Goal: Task Accomplishment & Management: Complete application form

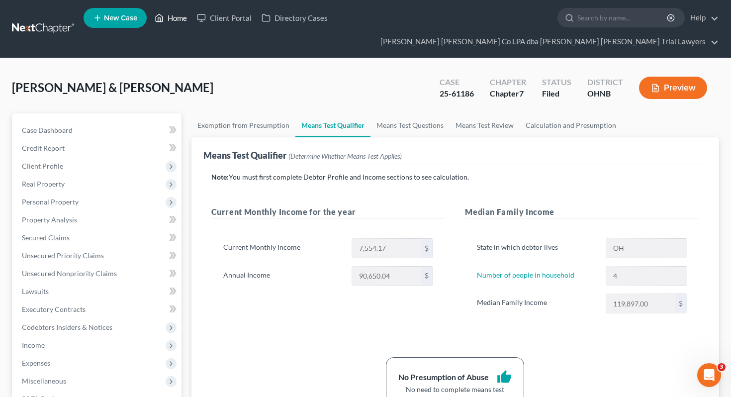
click at [181, 17] on link "Home" at bounding box center [171, 18] width 42 height 18
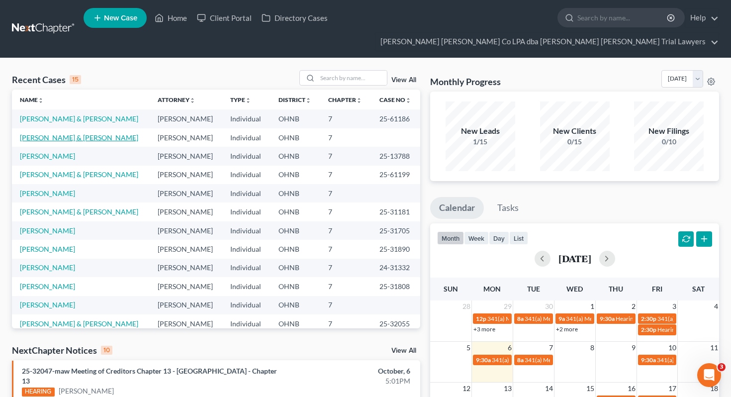
click at [79, 133] on link "[PERSON_NAME] & [PERSON_NAME]" at bounding box center [79, 137] width 118 height 8
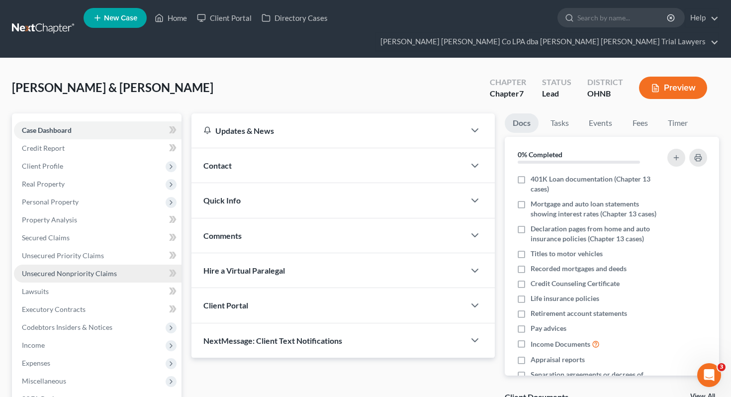
click at [106, 269] on span "Unsecured Nonpriority Claims" at bounding box center [69, 273] width 95 height 8
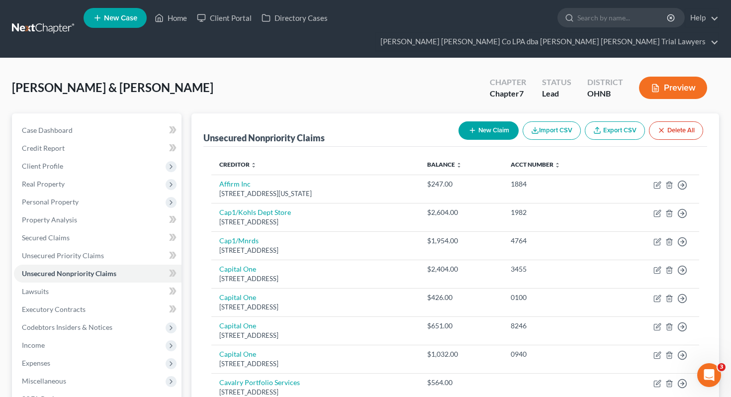
click at [454, 117] on div "New Claim Import CSV Export CSV Delete All" at bounding box center [580, 130] width 253 height 26
click at [471, 126] on icon "button" at bounding box center [472, 130] width 8 height 8
select select "2"
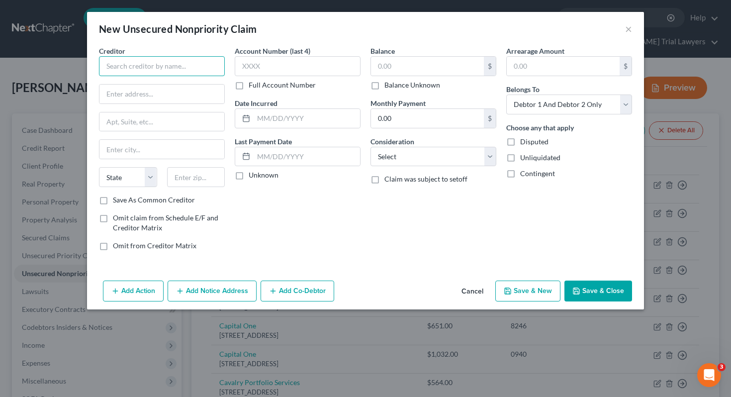
click at [183, 70] on input "text" at bounding box center [162, 66] width 126 height 20
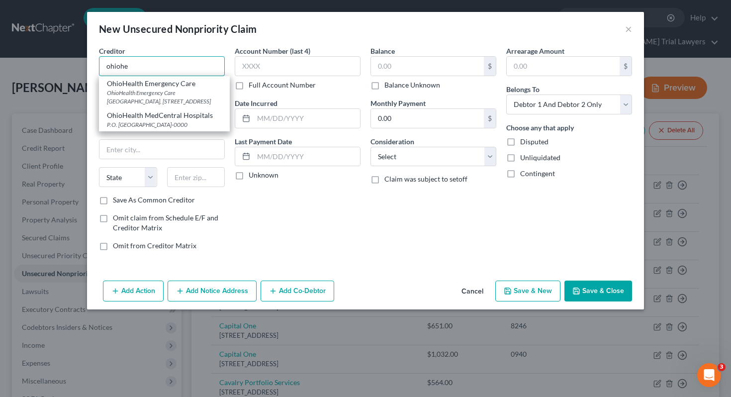
click at [119, 68] on input "ohiohe" at bounding box center [162, 66] width 126 height 20
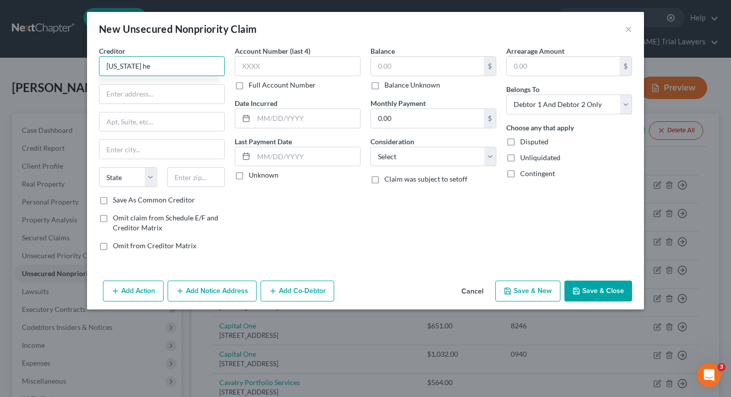
click at [132, 68] on input "[US_STATE] he" at bounding box center [162, 66] width 126 height 20
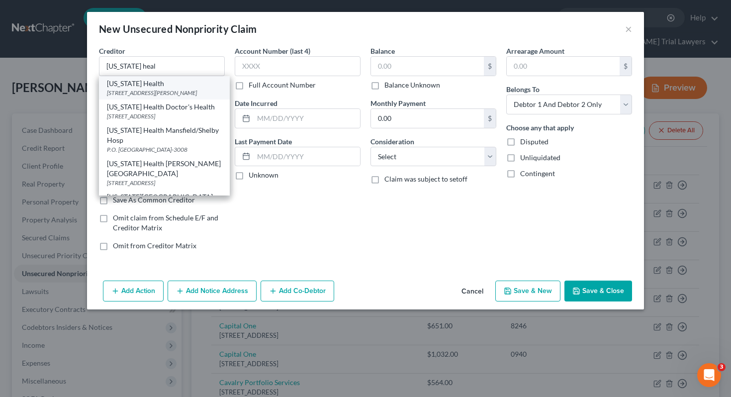
click at [164, 95] on div "[STREET_ADDRESS][PERSON_NAME]" at bounding box center [164, 92] width 115 height 8
type input "[US_STATE] Health"
type input "[STREET_ADDRESS][PERSON_NAME]"
type input "[GEOGRAPHIC_DATA]"
select select "36"
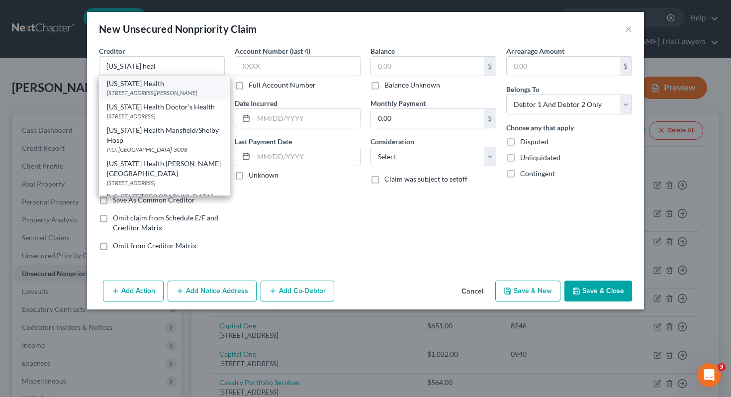
type input "43016-0000"
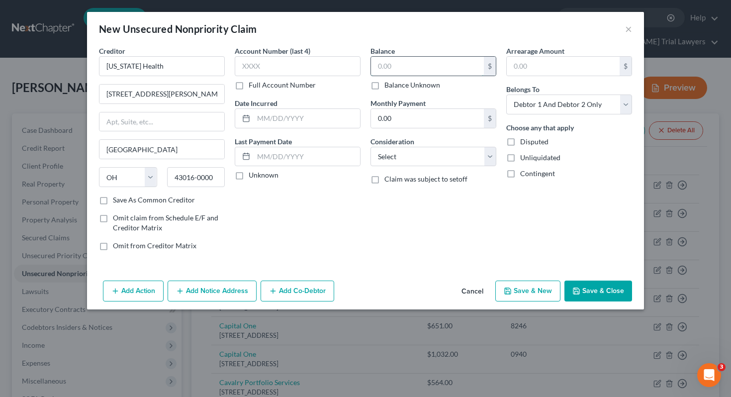
click at [400, 61] on input "text" at bounding box center [427, 66] width 113 height 19
type input "2,387"
click at [474, 165] on select "Select Cable / Satellite Services Collection Agency Credit Card Debt Debt Couns…" at bounding box center [433, 157] width 126 height 20
select select "9"
click at [569, 110] on select "Select Debtor 1 Only Debtor 2 Only Debtor 1 And Debtor 2 Only At Least One Of T…" at bounding box center [569, 104] width 126 height 20
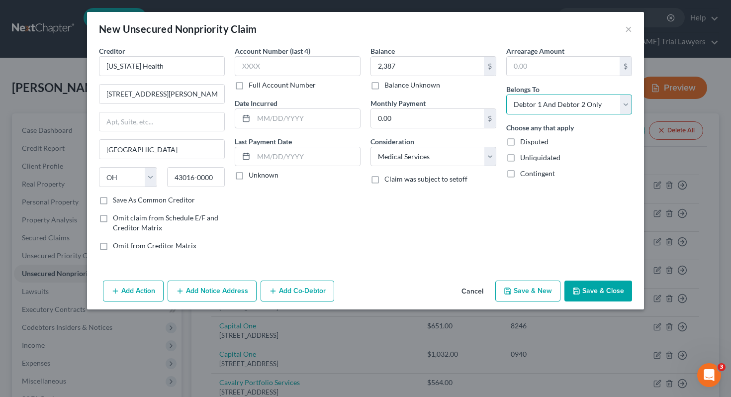
select select "0"
click at [581, 287] on button "Save & Close" at bounding box center [598, 290] width 68 height 21
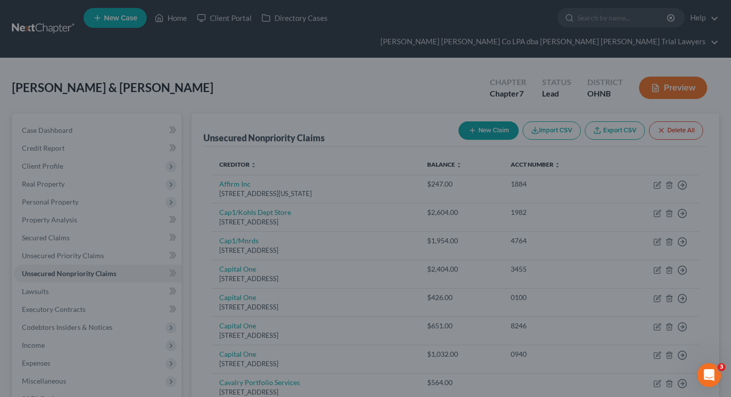
type input "2,387.00"
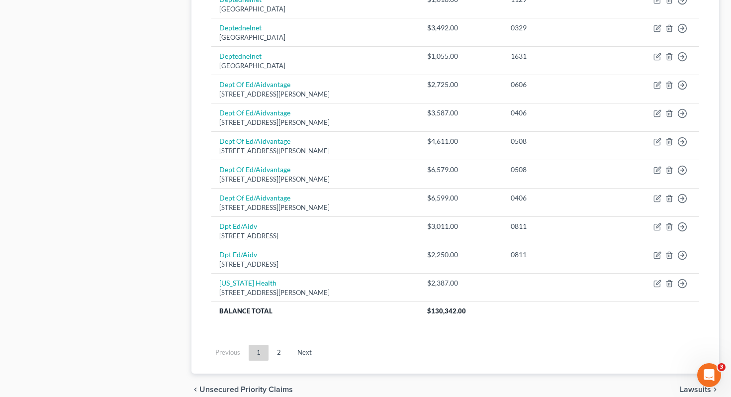
scroll to position [779, 0]
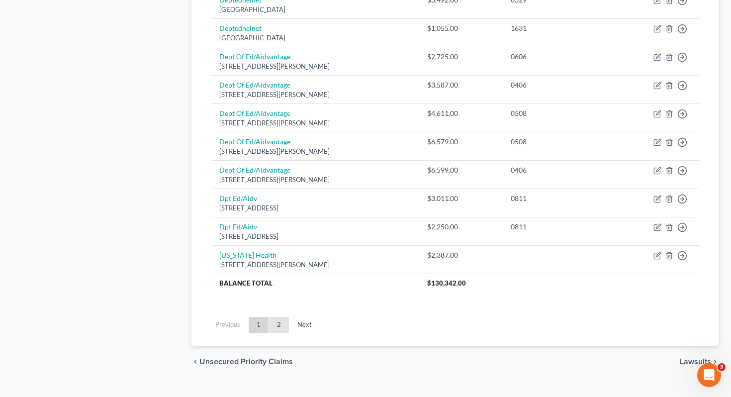
click at [276, 317] on link "2" at bounding box center [279, 325] width 20 height 16
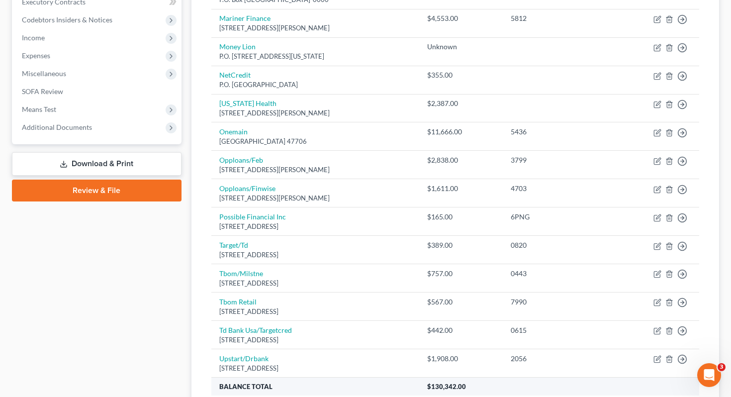
scroll to position [411, 0]
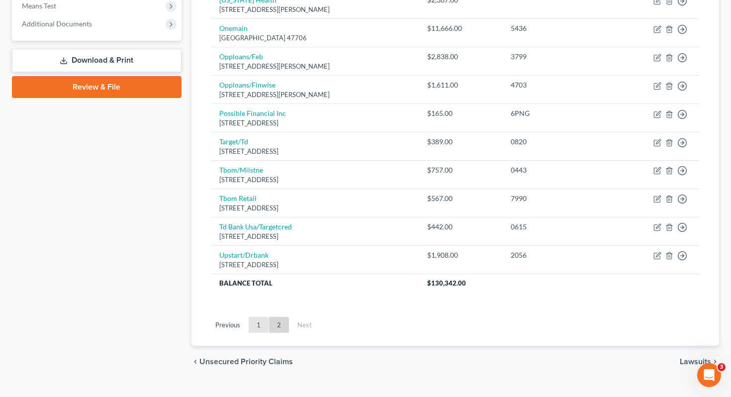
click at [262, 317] on link "1" at bounding box center [259, 325] width 20 height 16
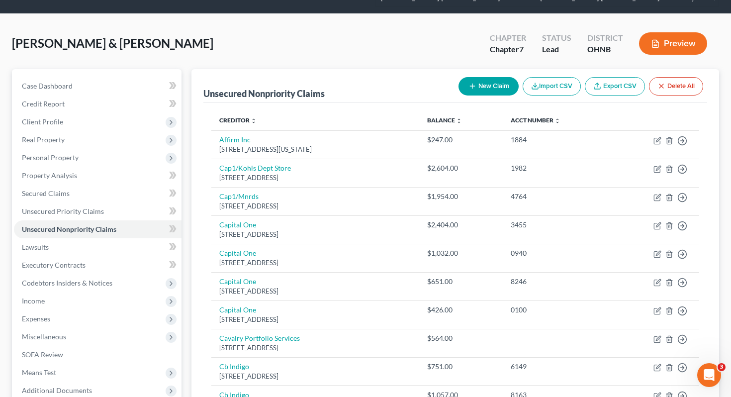
scroll to position [18, 0]
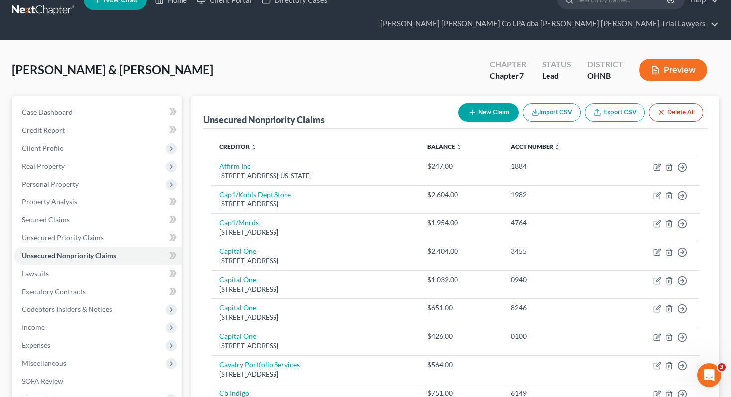
click at [475, 103] on button "New Claim" at bounding box center [488, 112] width 60 height 18
select select "2"
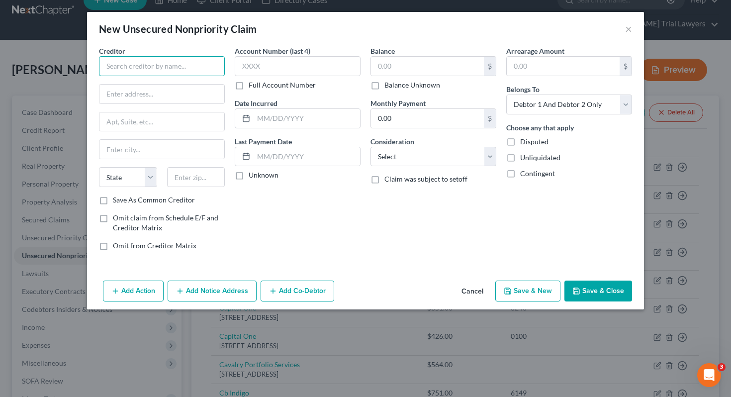
click at [137, 73] on input "text" at bounding box center [162, 66] width 126 height 20
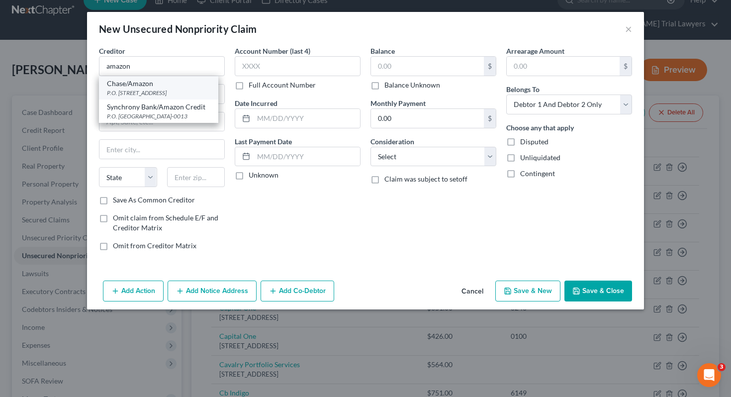
click at [133, 88] on div "P.O. [STREET_ADDRESS]" at bounding box center [158, 92] width 103 height 8
type input "Chase/Amazon"
type input "P.O. Box 15298"
type input "Wilmington"
select select "7"
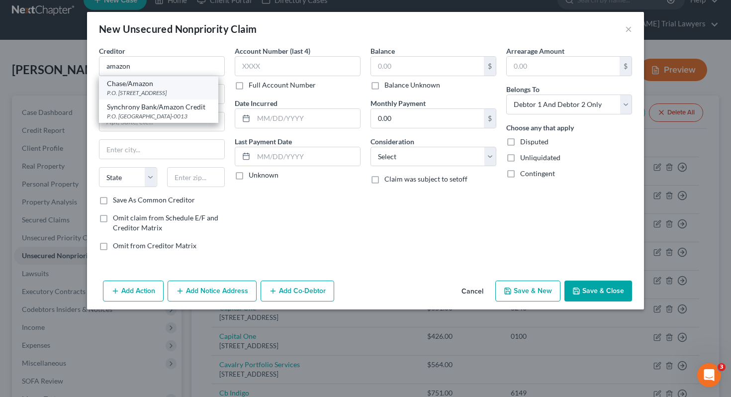
type input "19850-0000"
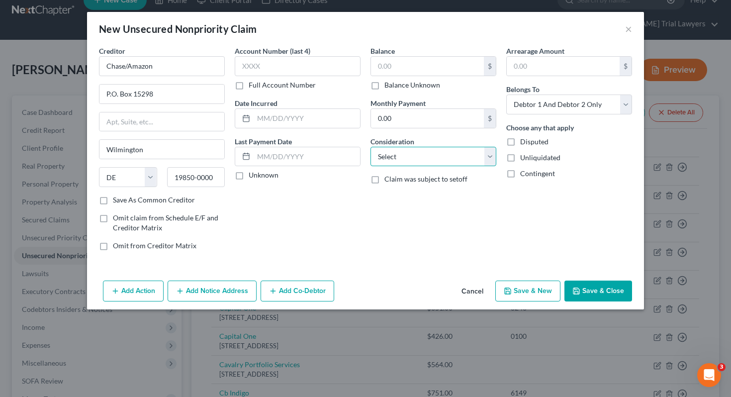
click at [419, 153] on select "Select Cable / Satellite Services Collection Agency Credit Card Debt Debt Couns…" at bounding box center [433, 157] width 126 height 20
select select "2"
click at [583, 285] on button "Save & Close" at bounding box center [598, 290] width 68 height 21
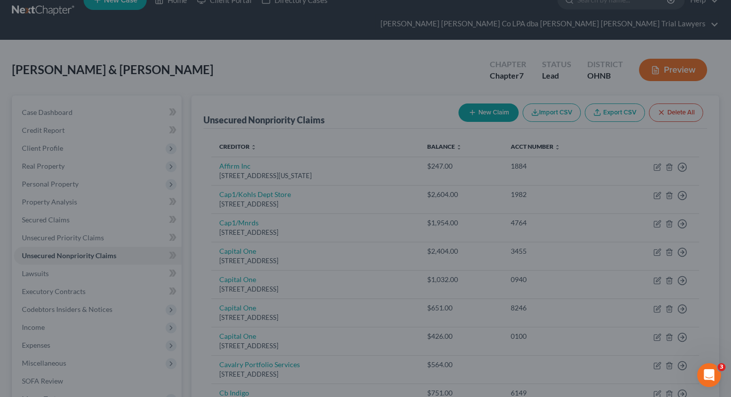
type input "0.00"
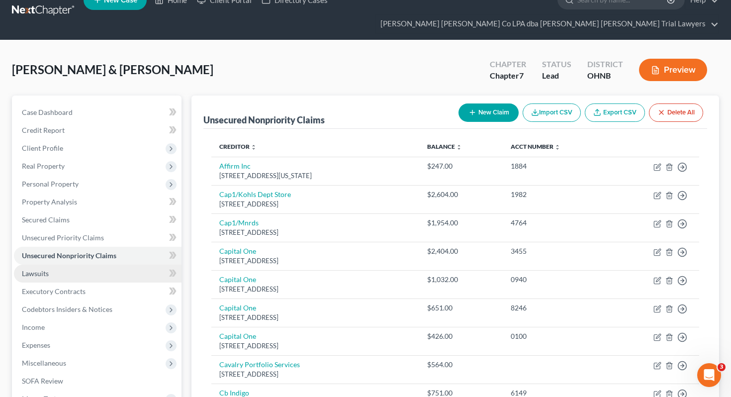
click at [123, 265] on link "Lawsuits" at bounding box center [98, 274] width 168 height 18
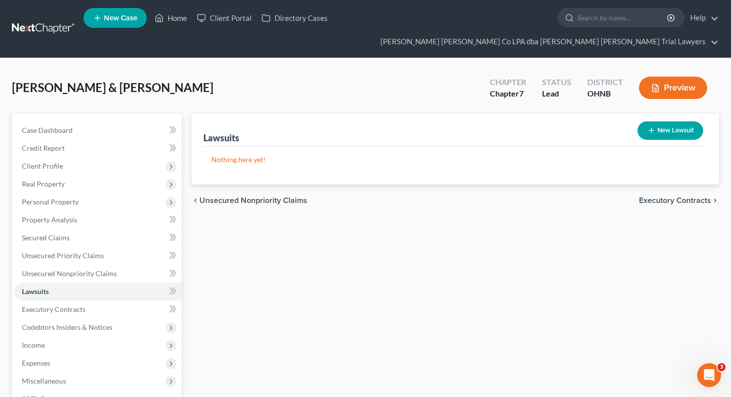
click at [662, 121] on button "New Lawsuit" at bounding box center [670, 130] width 66 height 18
select select "0"
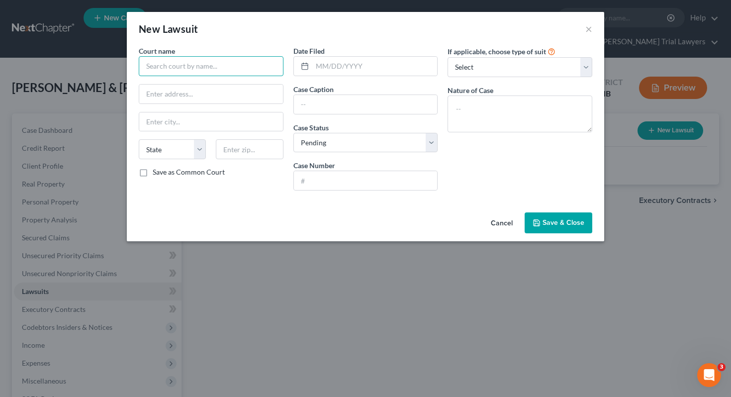
click at [212, 72] on input "text" at bounding box center [211, 66] width 145 height 20
type input "Van [PERSON_NAME] Municipal Court"
click at [209, 93] on input "text" at bounding box center [211, 94] width 144 height 19
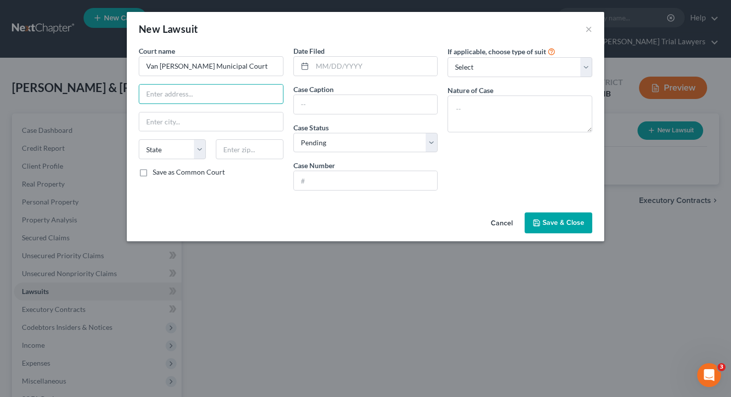
paste input "[STREET_ADDRESS]"
type input "[STREET_ADDRESS]"
click at [262, 149] on input "text" at bounding box center [249, 149] width 67 height 20
type input "45851"
click at [266, 212] on div "Cancel Save & Close" at bounding box center [365, 224] width 477 height 33
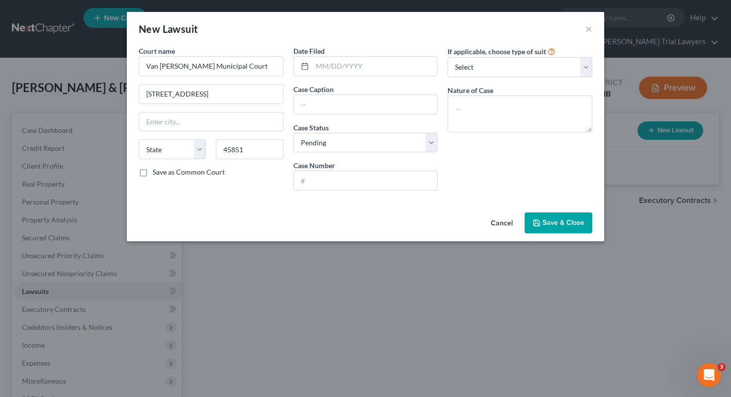
type input "[PERSON_NAME]"
select select "36"
click at [240, 152] on input "45851" at bounding box center [249, 149] width 67 height 20
type input "45891"
click at [236, 190] on div "Court name * Van [PERSON_NAME] Municipal Court 102 Main [GEOGRAPHIC_DATA][PERSO…" at bounding box center [211, 122] width 155 height 153
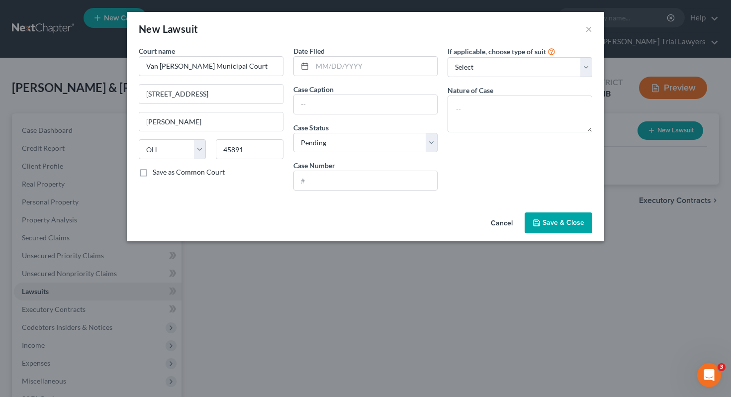
type input "[PERSON_NAME]"
click at [338, 67] on input "text" at bounding box center [374, 66] width 125 height 19
type input "[DATE]"
click at [342, 106] on input "text" at bounding box center [366, 104] width 144 height 19
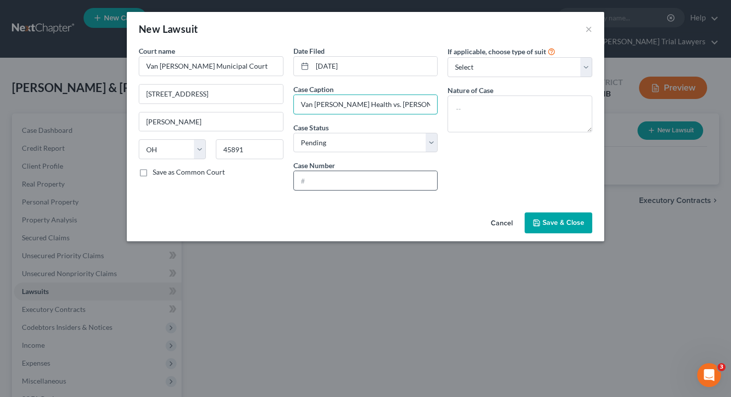
type input "Van [PERSON_NAME] Health vs. [PERSON_NAME]"
click at [339, 175] on input "text" at bounding box center [366, 180] width 144 height 19
type input "CVF2300076"
click at [552, 225] on span "Save & Close" at bounding box center [563, 222] width 42 height 8
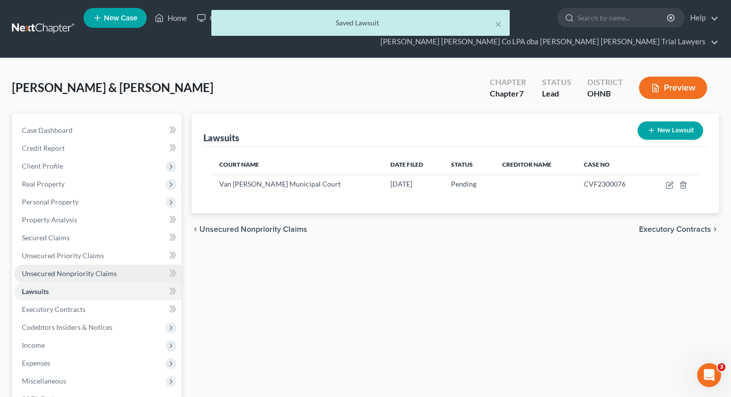
click at [106, 269] on span "Unsecured Nonpriority Claims" at bounding box center [69, 273] width 95 height 8
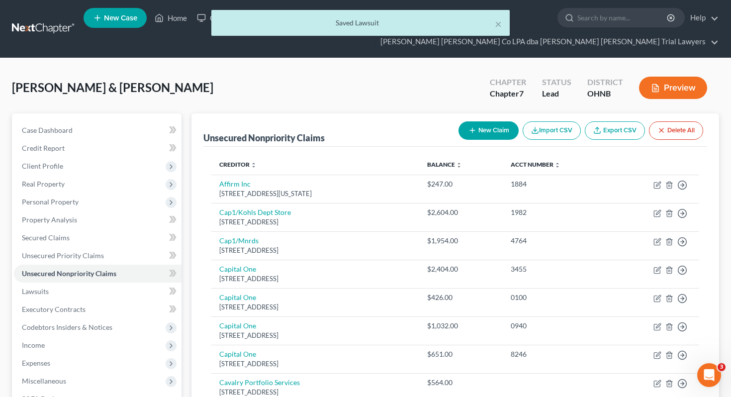
click at [504, 121] on button "New Claim" at bounding box center [488, 130] width 60 height 18
select select "2"
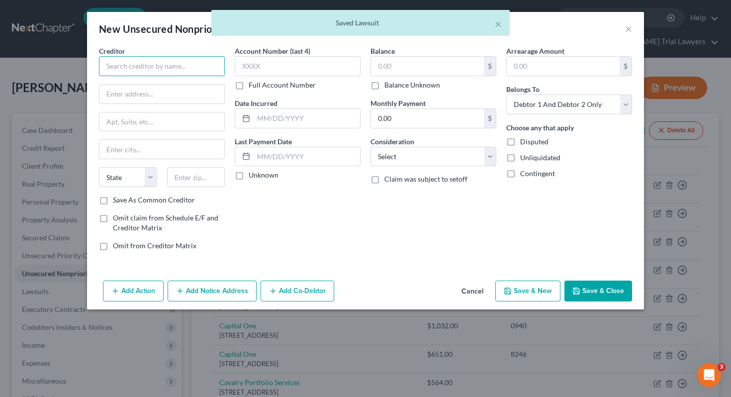
click at [187, 68] on input "text" at bounding box center [162, 66] width 126 height 20
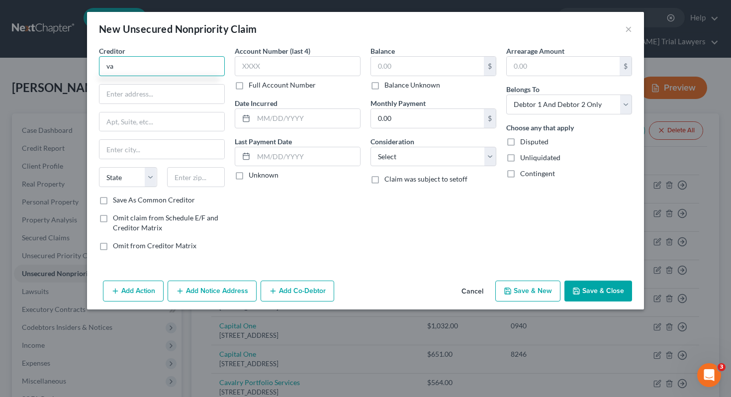
type input "v"
type input "Van [PERSON_NAME] Health"
click at [214, 92] on input "text" at bounding box center [161, 94] width 125 height 19
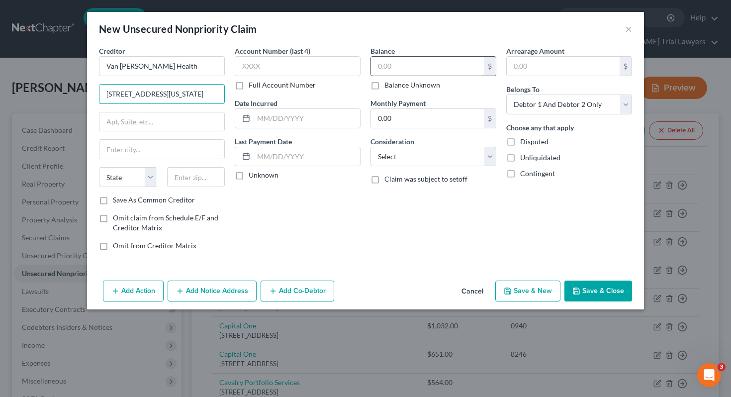
type input "[STREET_ADDRESS][US_STATE]"
click at [390, 69] on input "text" at bounding box center [427, 66] width 113 height 19
click at [193, 177] on input "text" at bounding box center [196, 177] width 58 height 20
type input "45891"
click at [256, 216] on div "Account Number (last 4) Full Account Number Date Incurred Last Payment Date Unk…" at bounding box center [298, 152] width 136 height 213
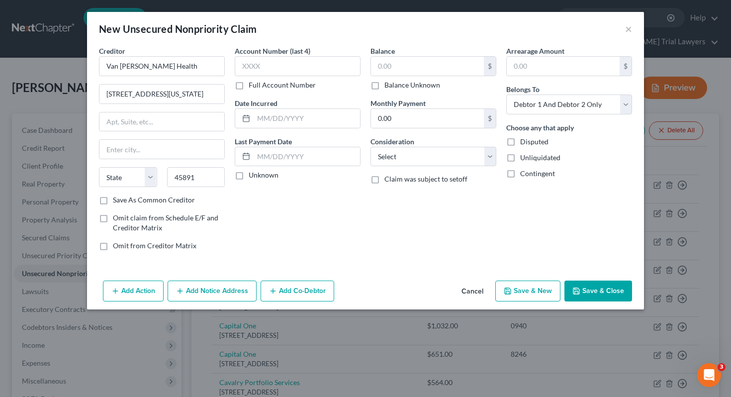
type input "[PERSON_NAME]"
select select "36"
click at [385, 69] on input "text" at bounding box center [427, 66] width 113 height 19
type input "1,621"
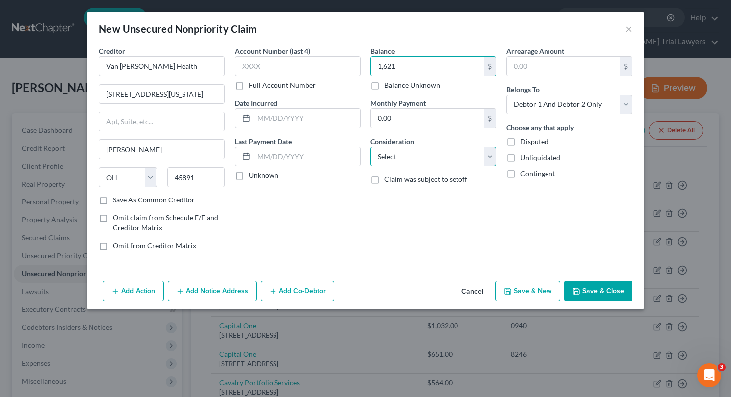
click at [399, 155] on select "Select Cable / Satellite Services Collection Agency Credit Card Debt Debt Couns…" at bounding box center [433, 157] width 126 height 20
select select "9"
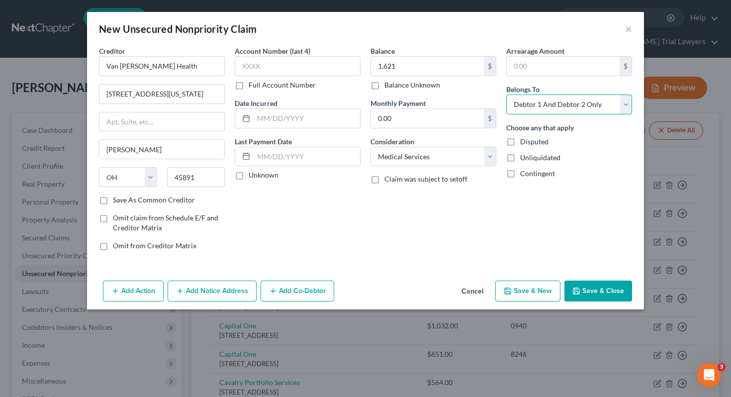
click at [561, 107] on select "Select Debtor 1 Only Debtor 2 Only Debtor 1 And Debtor 2 Only At Least One Of T…" at bounding box center [569, 104] width 126 height 20
select select "0"
click at [240, 295] on button "Add Notice Address" at bounding box center [212, 290] width 89 height 21
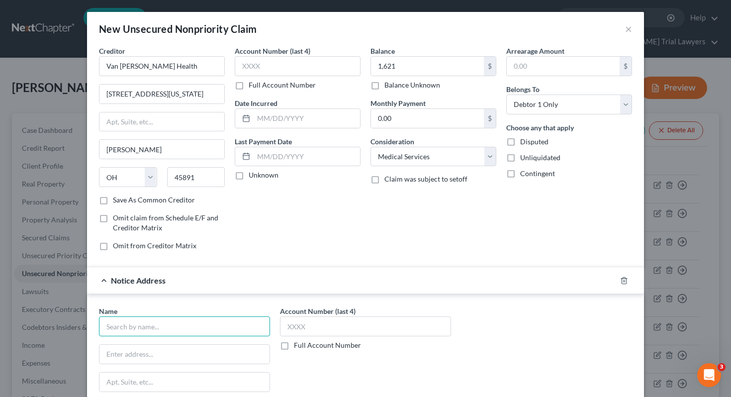
click at [205, 334] on input "text" at bounding box center [184, 326] width 171 height 20
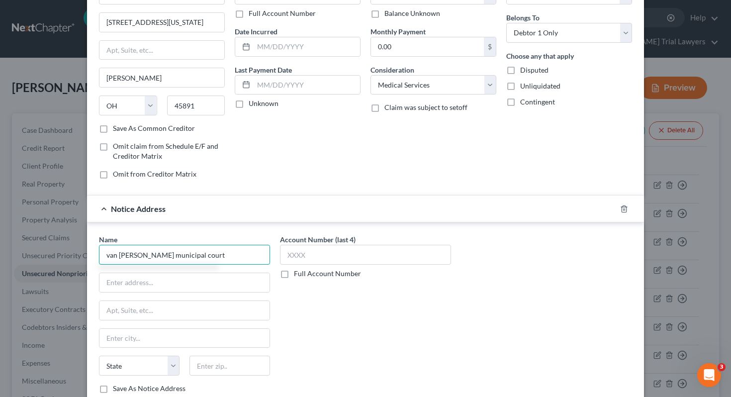
scroll to position [139, 0]
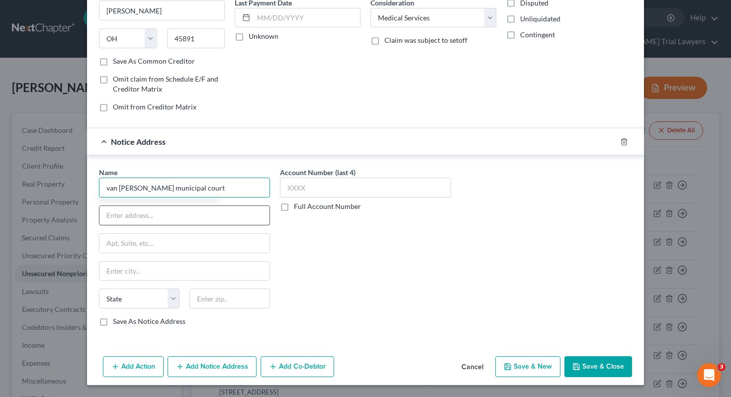
type input "van [PERSON_NAME] municipal court"
click at [190, 216] on input "text" at bounding box center [184, 215] width 170 height 19
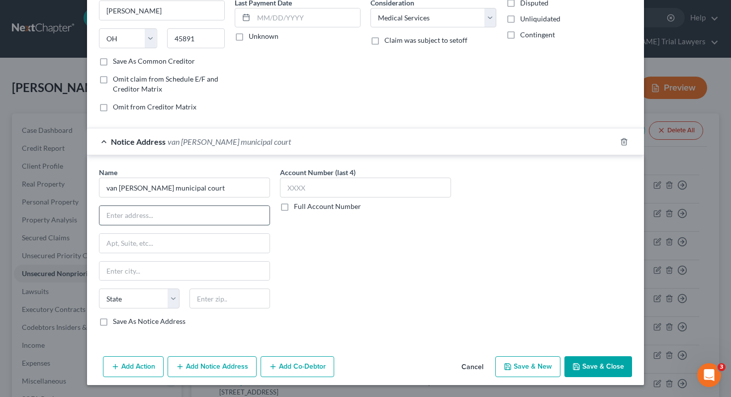
paste input "[STREET_ADDRESS]"
type input "[STREET_ADDRESS]"
click at [228, 307] on input "text" at bounding box center [229, 298] width 81 height 20
type input "45891"
click at [348, 315] on div "Account Number (last 4) Full Account Number" at bounding box center [365, 250] width 181 height 167
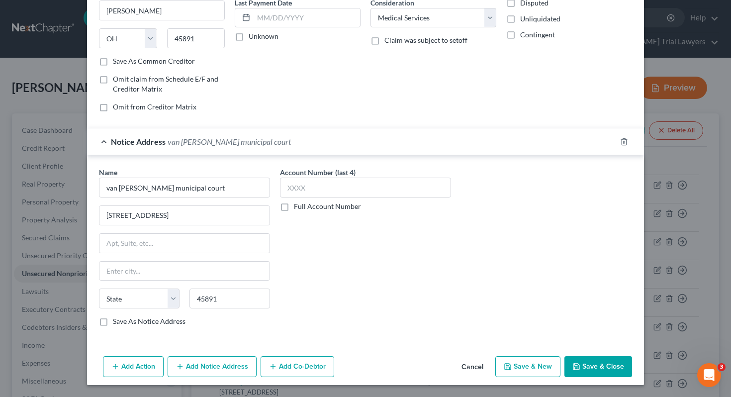
type input "[PERSON_NAME]"
select select "36"
click at [586, 366] on button "Save & Close" at bounding box center [598, 366] width 68 height 21
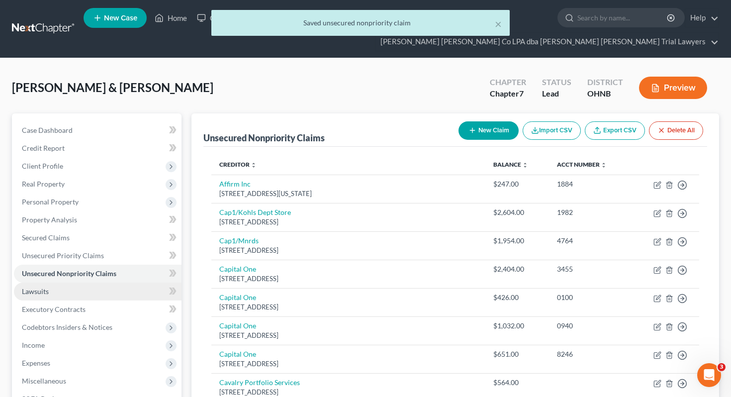
click at [118, 282] on link "Lawsuits" at bounding box center [98, 291] width 168 height 18
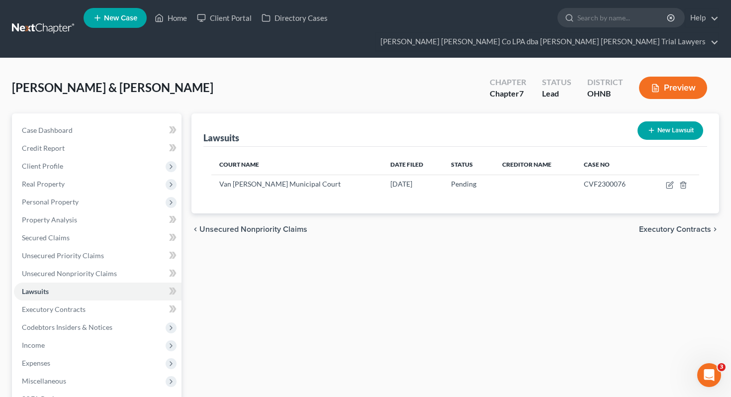
click at [658, 121] on button "New Lawsuit" at bounding box center [670, 130] width 66 height 18
select select "0"
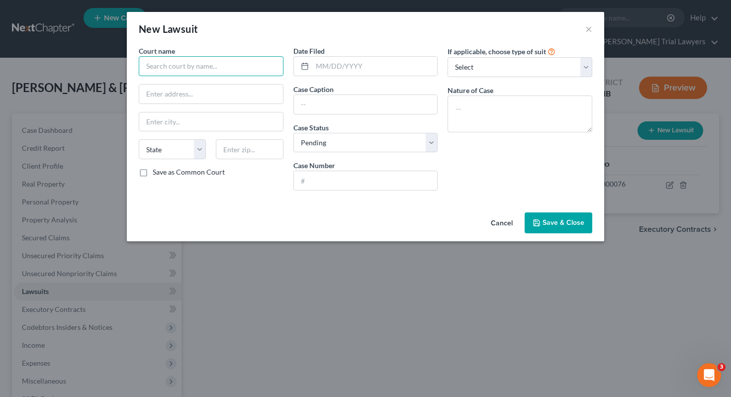
click at [278, 71] on input "text" at bounding box center [211, 66] width 145 height 20
type input "Van [PERSON_NAME] Municipal Court"
click at [206, 175] on label "Save as Common Court" at bounding box center [189, 172] width 72 height 10
click at [163, 174] on input "Save as Common Court" at bounding box center [160, 170] width 6 height 6
checkbox input "true"
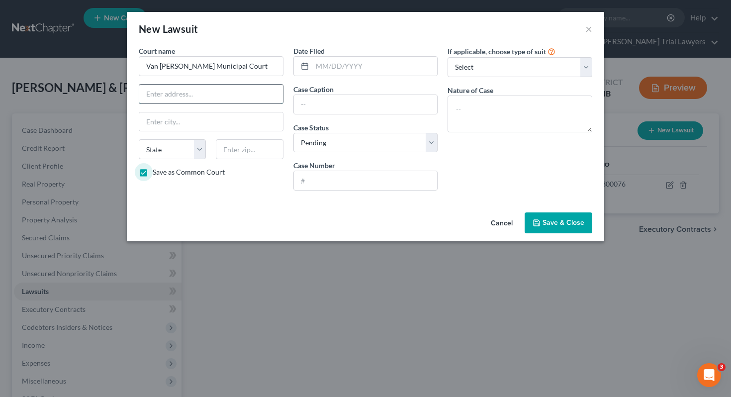
click at [220, 92] on input "text" at bounding box center [211, 94] width 144 height 19
paste input "[STREET_ADDRESS]"
type input "[STREET_ADDRESS]"
click at [238, 147] on input "text" at bounding box center [249, 149] width 67 height 20
type input "45891"
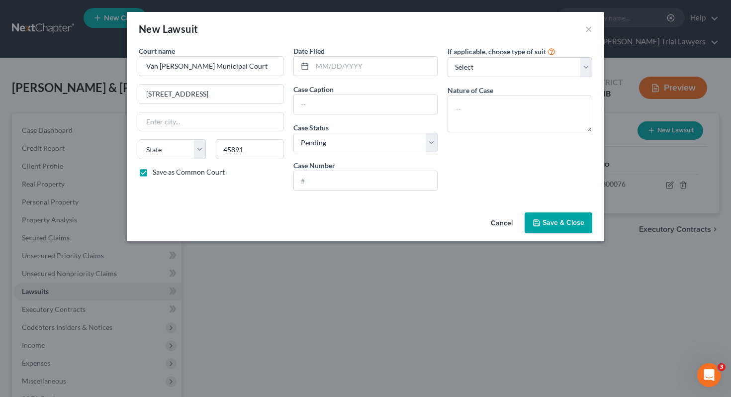
click at [279, 207] on div "Court name * Van [PERSON_NAME] Municipal Court [GEOGRAPHIC_DATA] [US_STATE] AK …" at bounding box center [365, 127] width 477 height 163
type input "[PERSON_NAME]"
select select "36"
click at [370, 62] on input "text" at bounding box center [374, 66] width 125 height 19
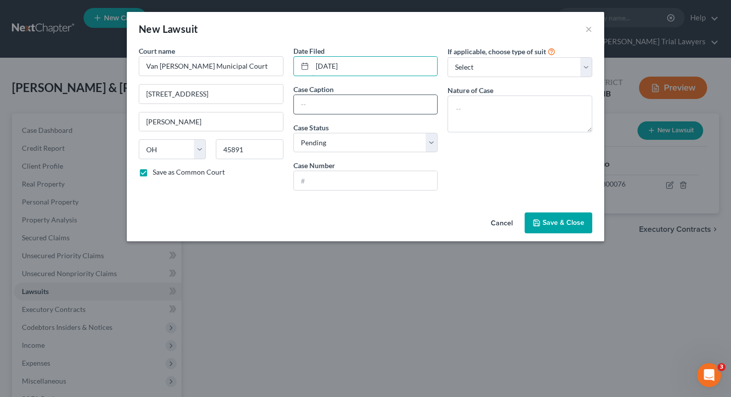
type input "[DATE]"
click at [398, 97] on input "text" at bounding box center [366, 104] width 144 height 19
drag, startPoint x: 362, startPoint y: 104, endPoint x: 420, endPoint y: 102, distance: 57.2
click at [420, 102] on input "Mariner Finance vs. [PERSON_NAME]" at bounding box center [366, 104] width 144 height 19
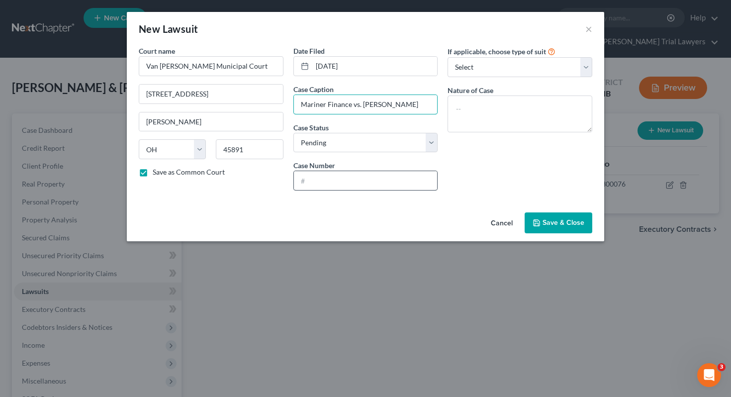
type input "Mariner Finance vs. [PERSON_NAME]"
click at [399, 182] on input "text" at bounding box center [366, 180] width 144 height 19
type input "CVF2500367"
click at [549, 192] on div "If applicable, choose type of suit Select Repossession Garnishment Foreclosure …" at bounding box center [519, 122] width 155 height 153
click at [551, 233] on button "Save & Close" at bounding box center [559, 222] width 68 height 21
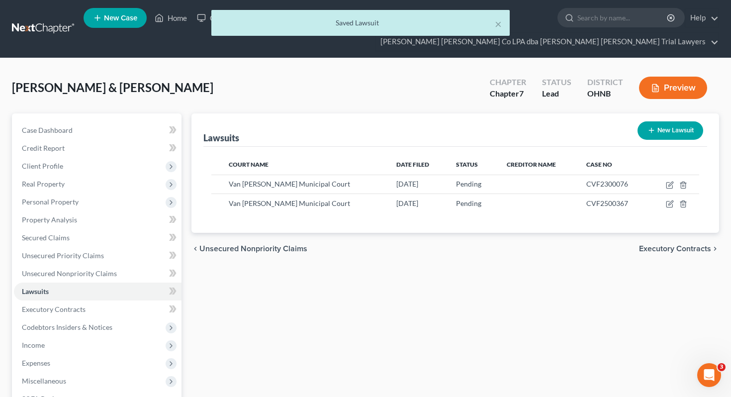
click at [646, 121] on button "New Lawsuit" at bounding box center [670, 130] width 66 height 18
select select "0"
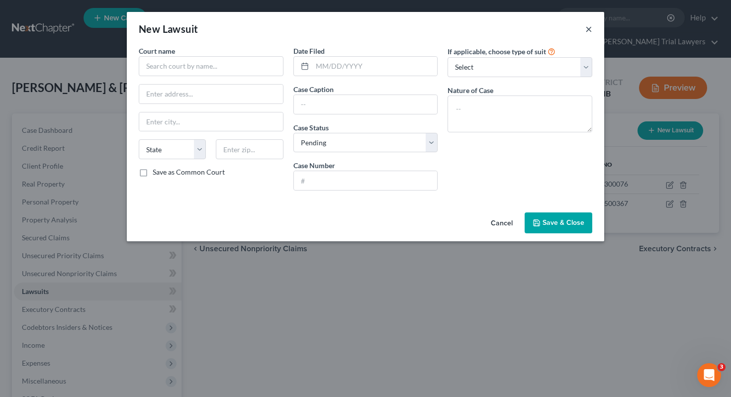
click at [591, 28] on button "×" at bounding box center [588, 29] width 7 height 12
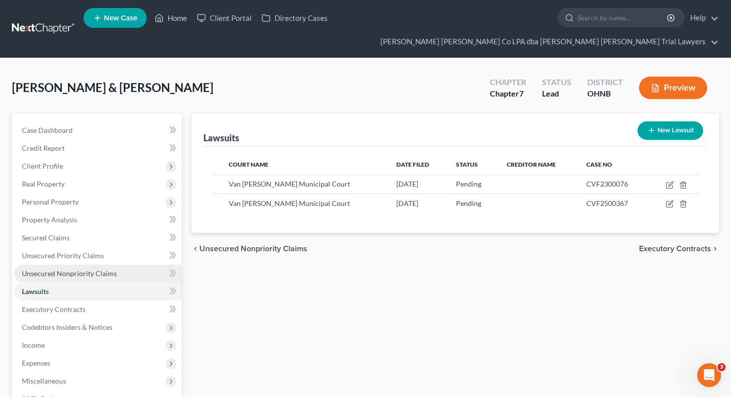
click at [110, 269] on span "Unsecured Nonpriority Claims" at bounding box center [69, 273] width 95 height 8
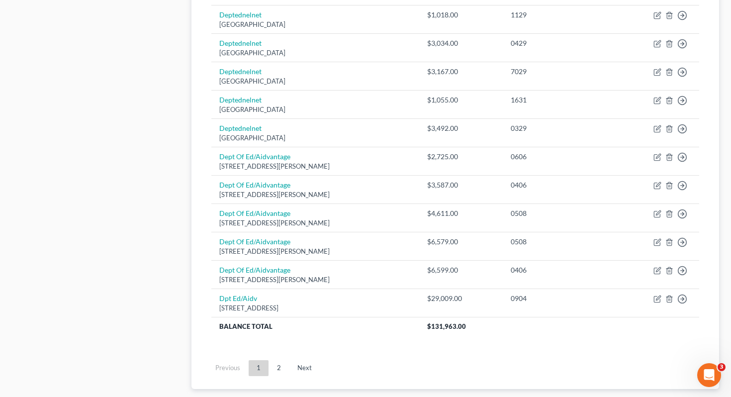
scroll to position [751, 0]
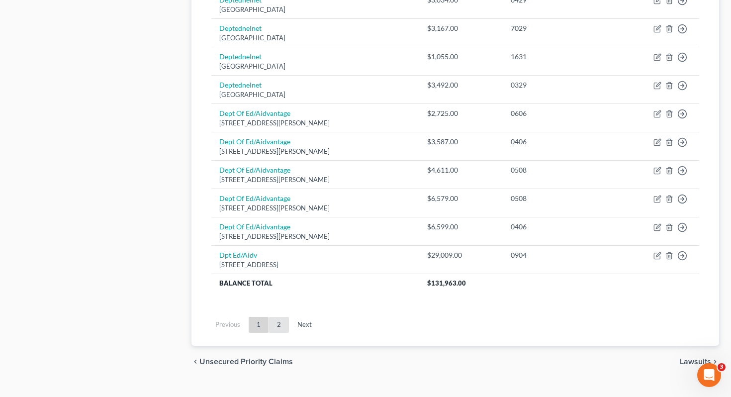
click at [277, 317] on link "2" at bounding box center [279, 325] width 20 height 16
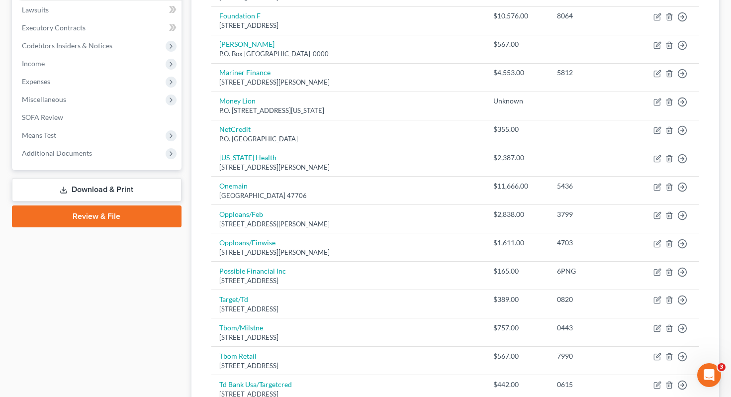
scroll to position [280, 0]
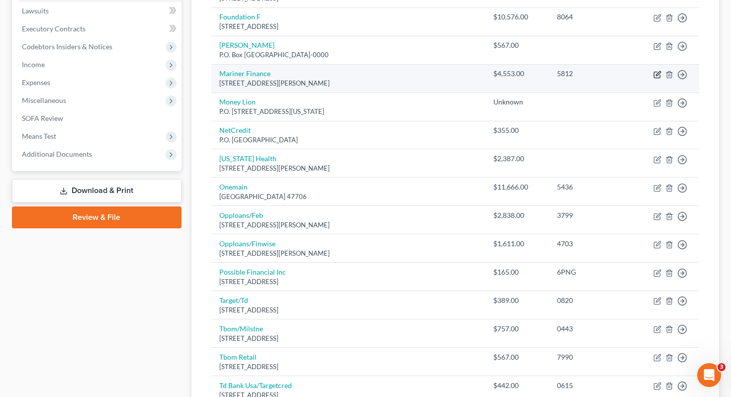
click at [657, 71] on icon "button" at bounding box center [657, 75] width 8 height 8
select select "21"
select select "0"
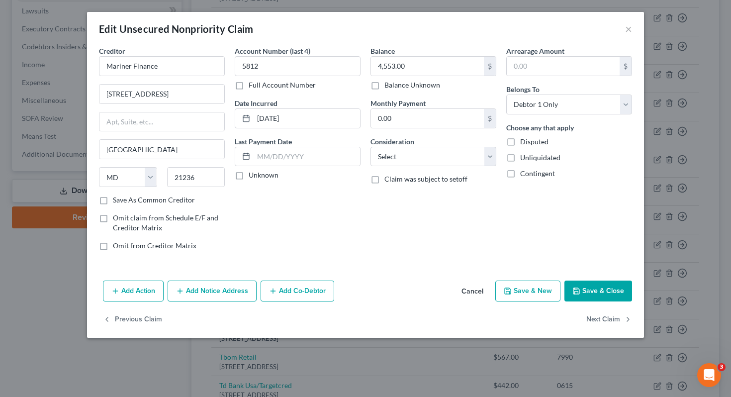
click at [183, 297] on button "Add Notice Address" at bounding box center [212, 290] width 89 height 21
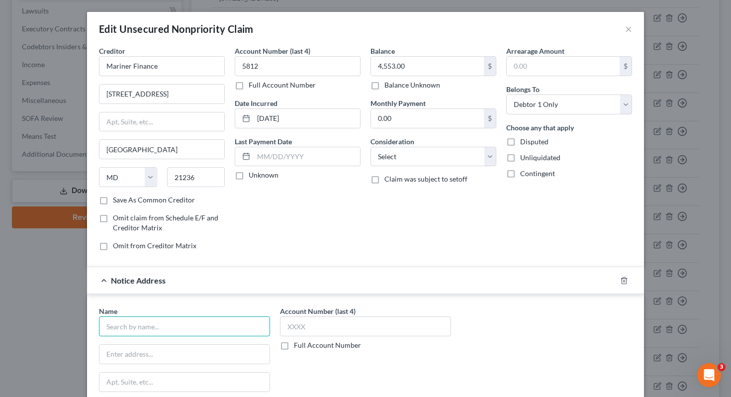
click at [156, 330] on input "text" at bounding box center [184, 326] width 171 height 20
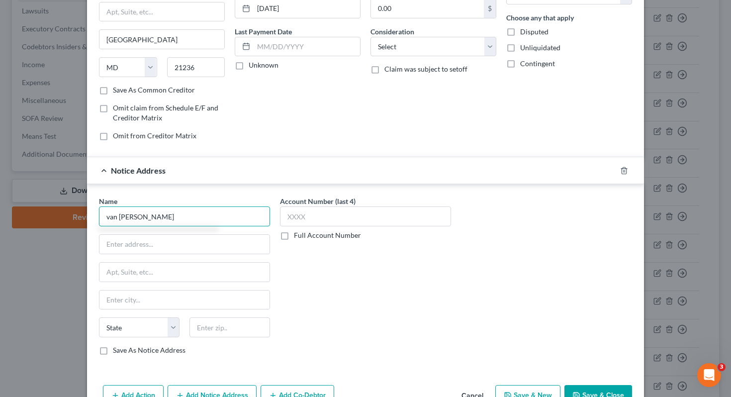
scroll to position [110, 0]
type input "v"
type input "Van [PERSON_NAME] Municipal Court"
click at [201, 244] on input "text" at bounding box center [184, 243] width 170 height 19
paste input "[STREET_ADDRESS]"
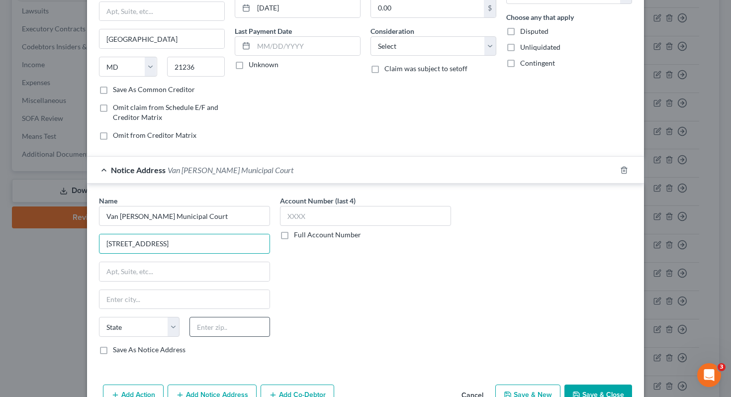
type input "[STREET_ADDRESS]"
click at [217, 325] on input "text" at bounding box center [229, 327] width 81 height 20
type input "45891"
click at [159, 347] on label "Save As Notice Address" at bounding box center [149, 350] width 73 height 10
click at [123, 347] on input "Save As Notice Address" at bounding box center [120, 348] width 6 height 6
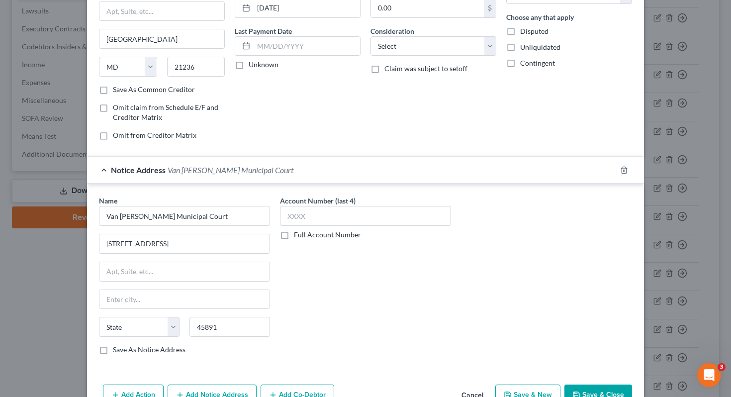
checkbox input "true"
type input "[PERSON_NAME]"
select select "36"
click at [331, 297] on div "Account Number (last 4) Full Account Number" at bounding box center [365, 278] width 181 height 167
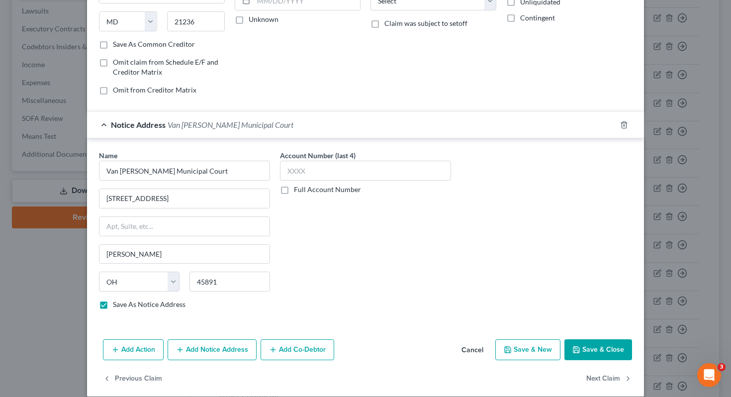
click at [584, 341] on button "Save & Close" at bounding box center [598, 349] width 68 height 21
checkbox input "false"
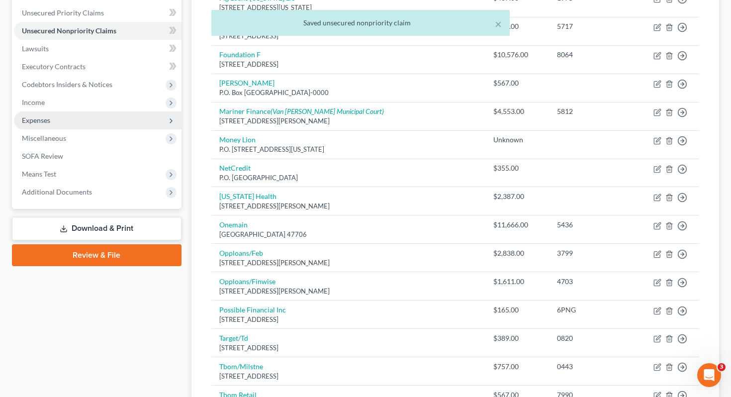
scroll to position [226, 0]
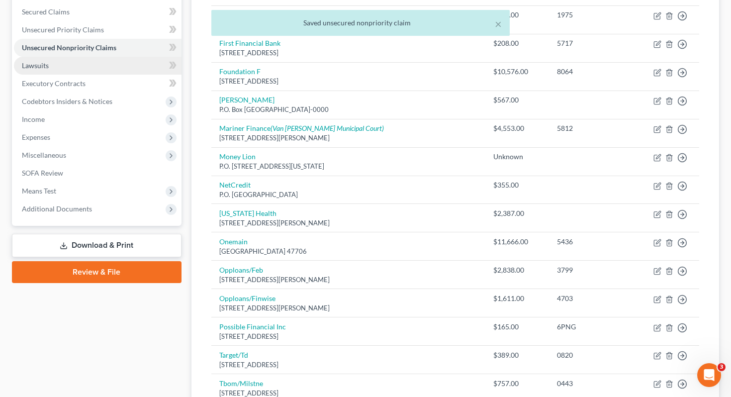
click at [99, 57] on link "Lawsuits" at bounding box center [98, 66] width 168 height 18
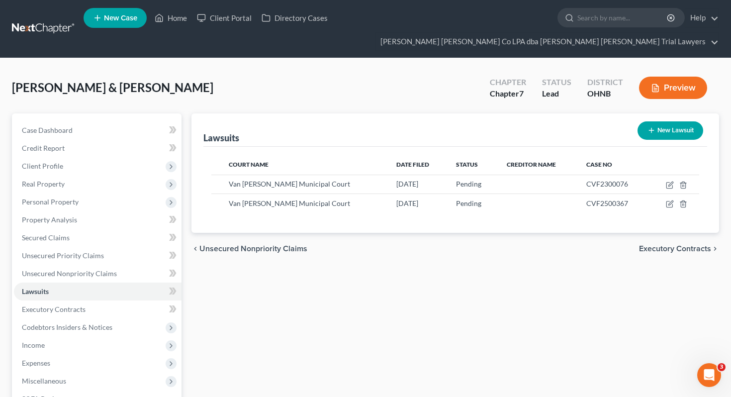
scroll to position [0, 0]
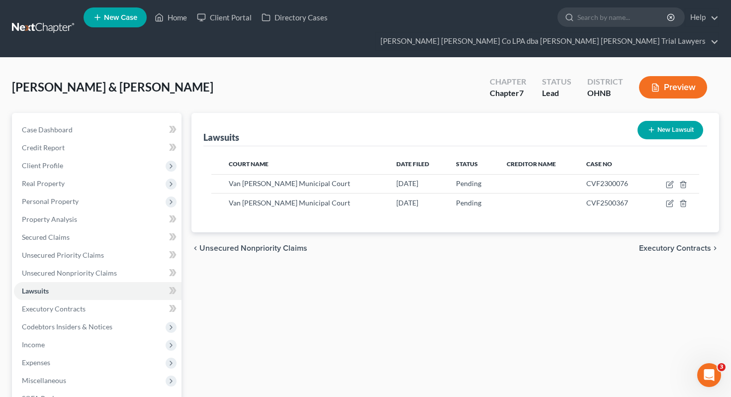
click at [662, 121] on button "New Lawsuit" at bounding box center [670, 130] width 66 height 18
select select "0"
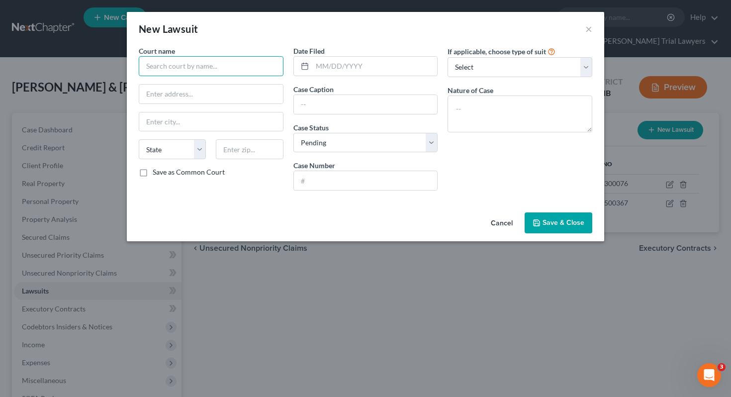
click at [203, 74] on input "text" at bounding box center [211, 66] width 145 height 20
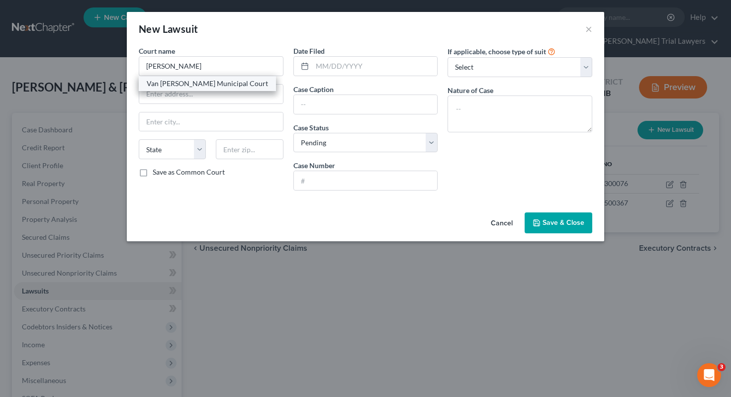
click at [205, 86] on div "Van [PERSON_NAME] Municipal Court" at bounding box center [207, 84] width 121 height 10
type input "Van [PERSON_NAME] Municipal Court"
type input "[STREET_ADDRESS]"
type input "[PERSON_NAME]"
select select "36"
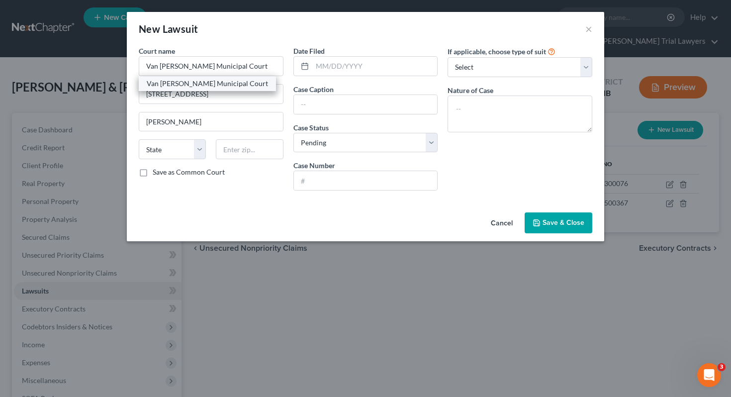
type input "45891"
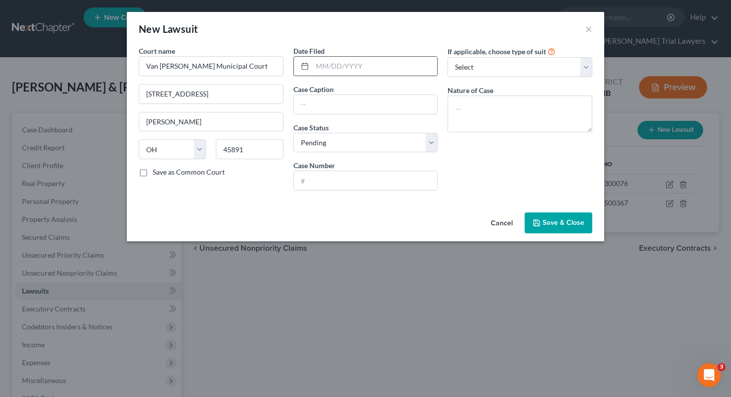
click at [320, 68] on input "text" at bounding box center [374, 66] width 125 height 19
type input "[DATE]"
click at [316, 102] on input "text" at bounding box center [366, 104] width 144 height 19
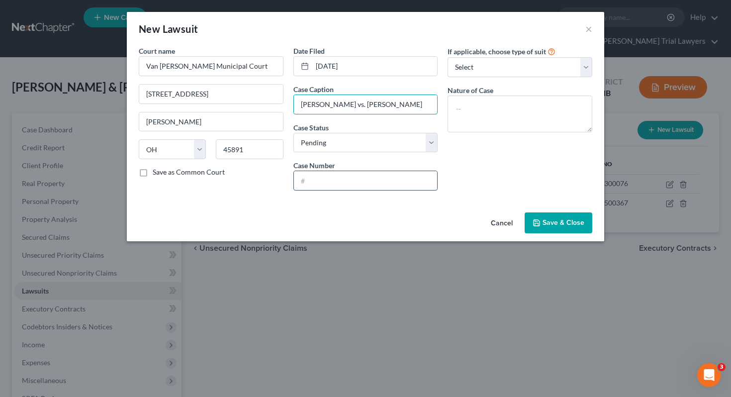
type input "[PERSON_NAME] vs. [PERSON_NAME]"
click at [318, 175] on input "text" at bounding box center [366, 180] width 144 height 19
type input "DR1102026"
click at [551, 227] on span "Save & Close" at bounding box center [563, 222] width 42 height 8
